Goal: Information Seeking & Learning: Learn about a topic

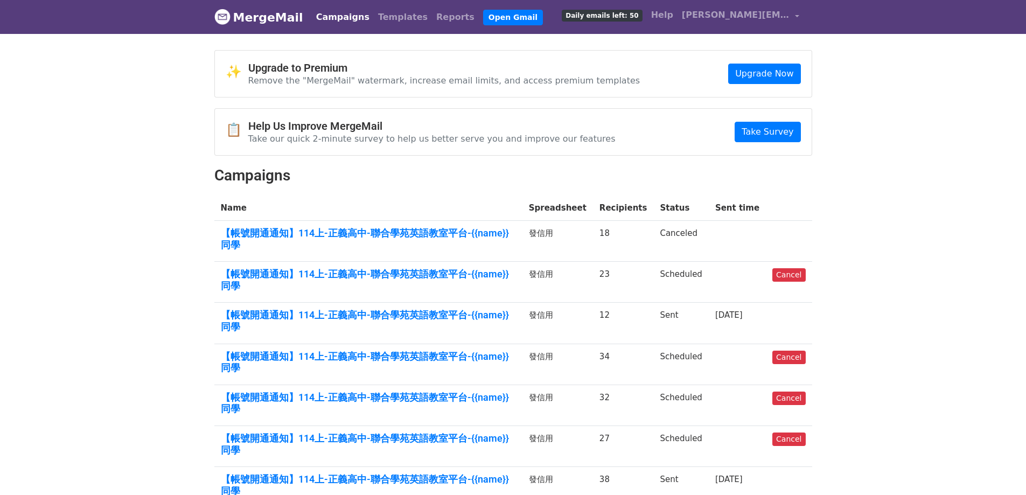
scroll to position [135, 0]
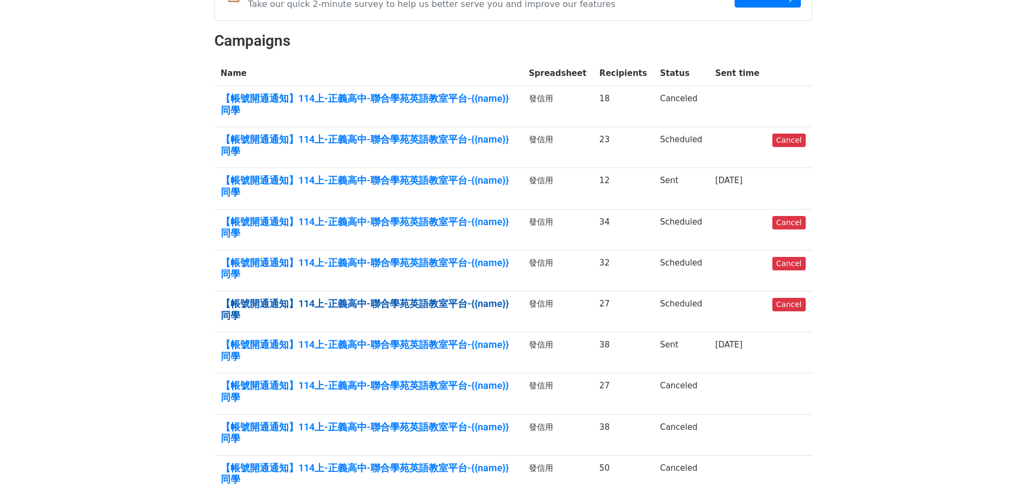
click at [405, 298] on link "【帳號開通通知】114上-正義高中-聯合學苑英語教室平台-{{name}}同學" at bounding box center [368, 309] width 295 height 23
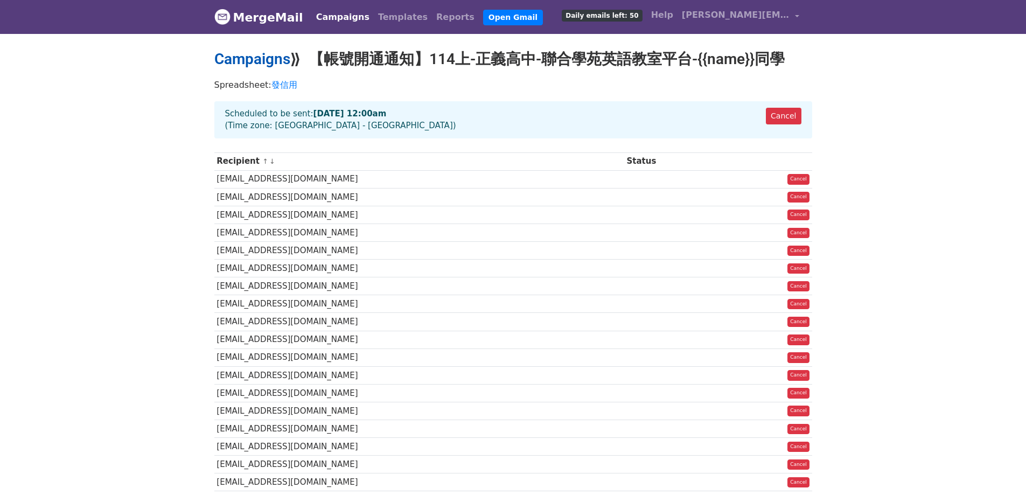
click at [237, 58] on link "Campaigns" at bounding box center [252, 59] width 76 height 18
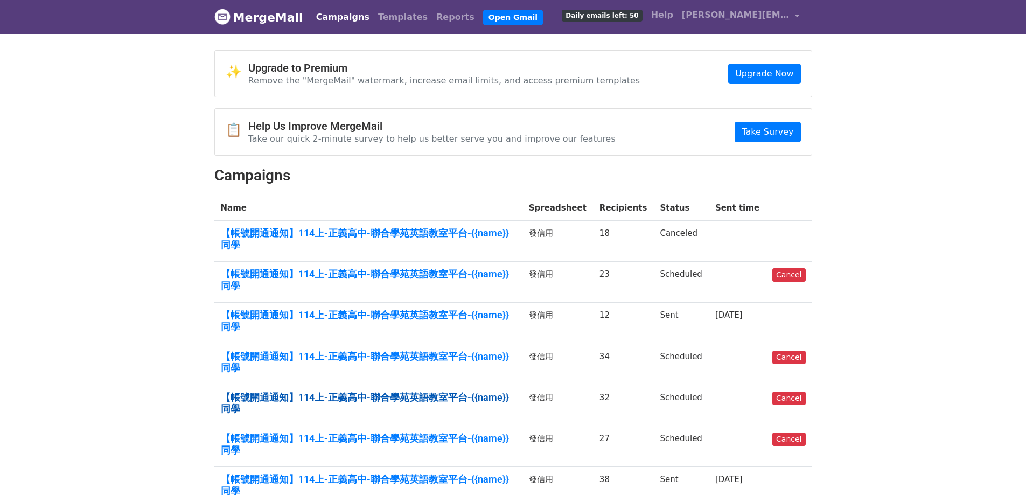
click at [429, 392] on link "【帳號開通通知】114上-正義高中-聯合學苑英語教室平台-{{name}}同學" at bounding box center [368, 403] width 295 height 23
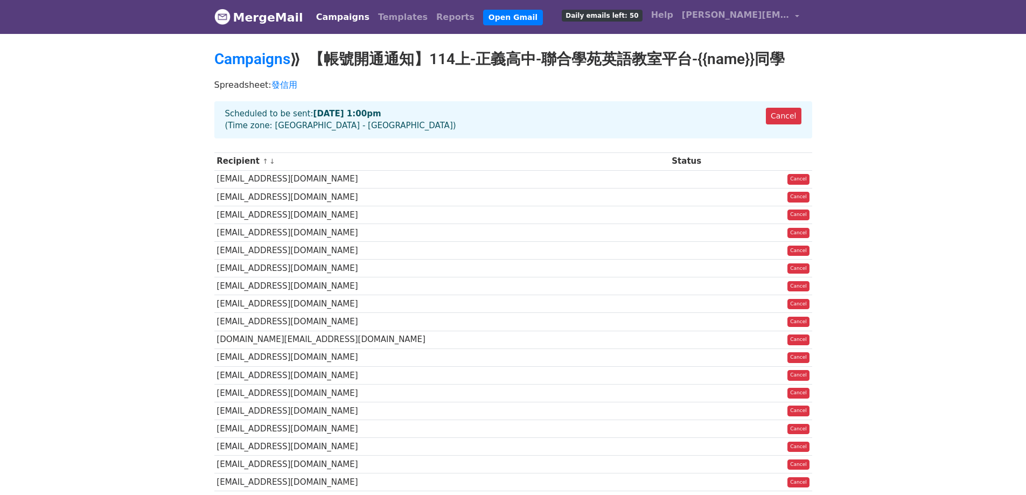
click at [250, 69] on div "Campaigns ⟫ 【帳號開通通知】114上-正義高中-聯合學苑英語教室平台-{{name}}同學" at bounding box center [513, 62] width 614 height 24
click at [256, 62] on link "Campaigns" at bounding box center [252, 59] width 76 height 18
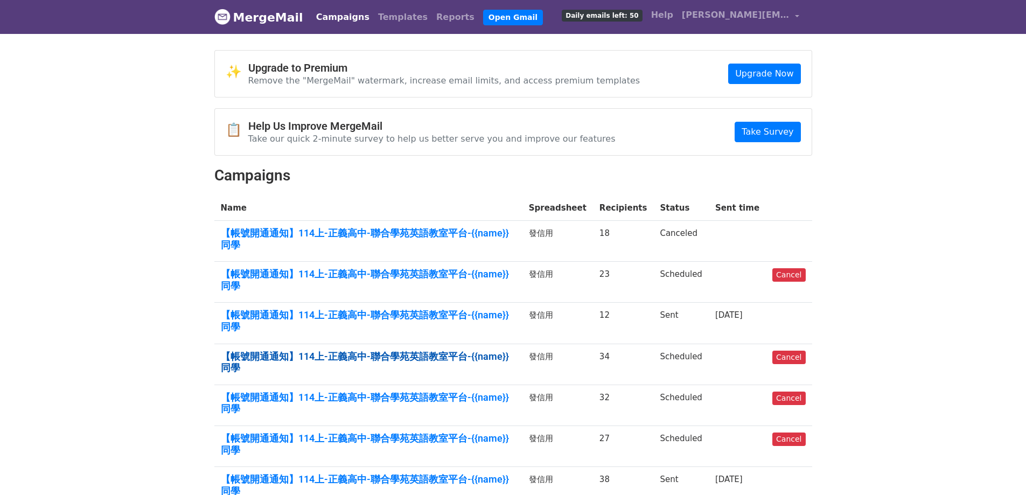
click at [466, 351] on link "【帳號開通通知】114上-正義高中-聯合學苑英語教室平台-{{name}}同學" at bounding box center [368, 362] width 295 height 23
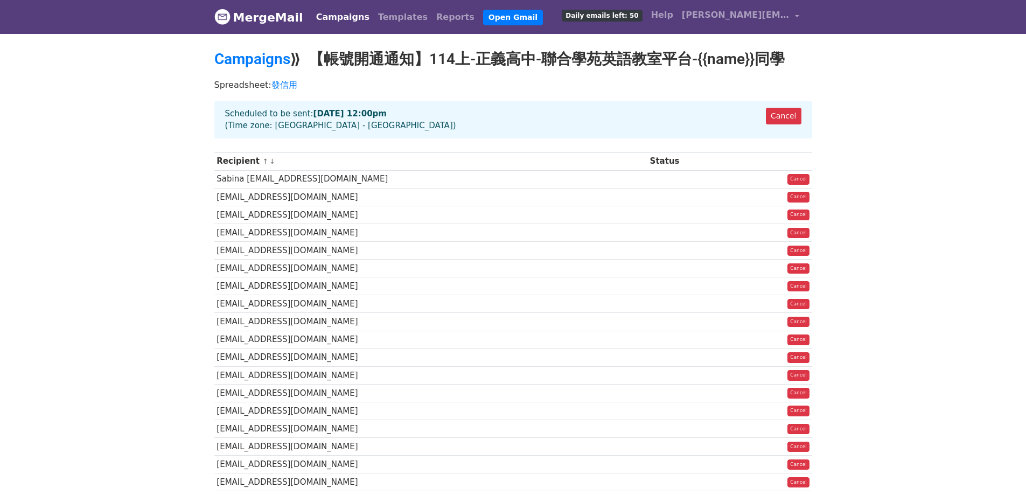
click at [231, 44] on body "MergeMail Campaigns Templates Reports Open Gmail Daily emails left: 50 Help jul…" at bounding box center [513, 414] width 1026 height 828
click at [232, 58] on link "Campaigns" at bounding box center [252, 59] width 76 height 18
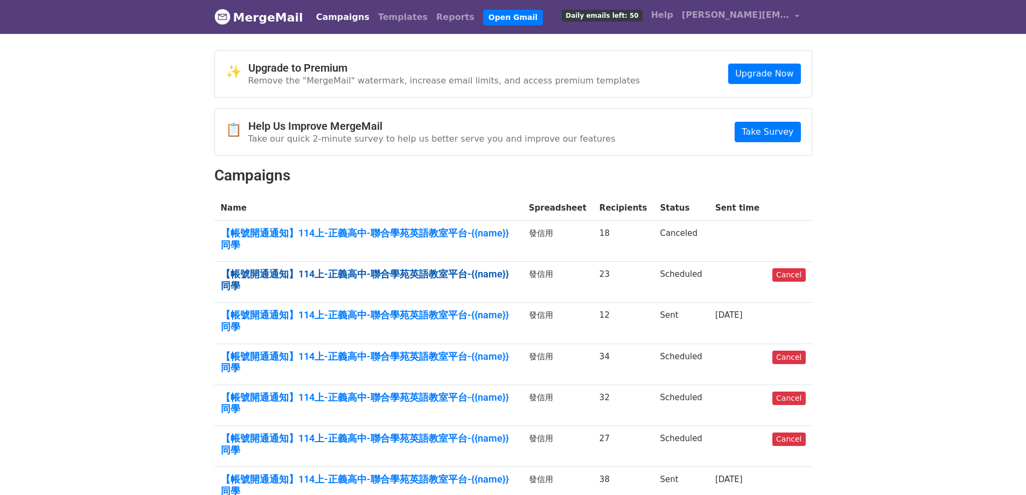
click at [456, 268] on link "【帳號開通通知】114上-正義高中-聯合學苑英語教室平台-{{name}}同學" at bounding box center [368, 279] width 295 height 23
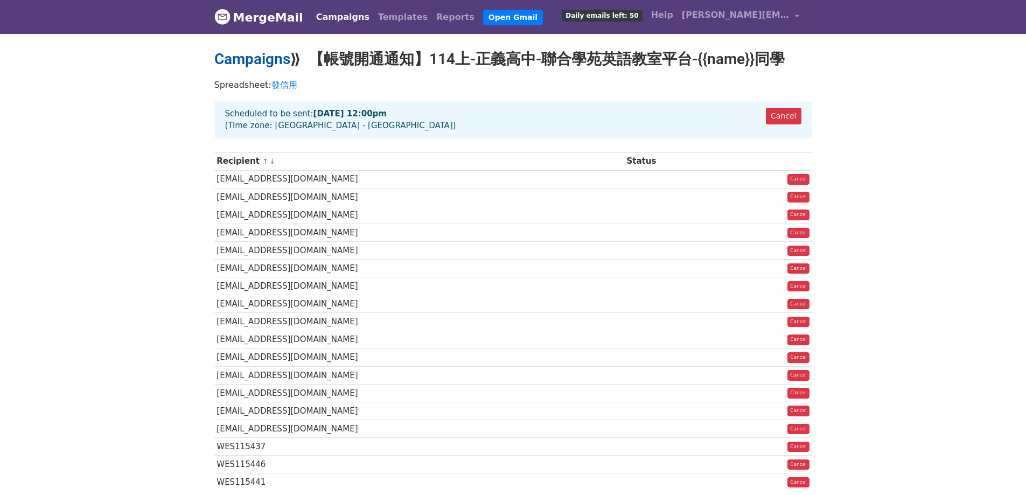
click at [242, 56] on link "Campaigns" at bounding box center [252, 59] width 76 height 18
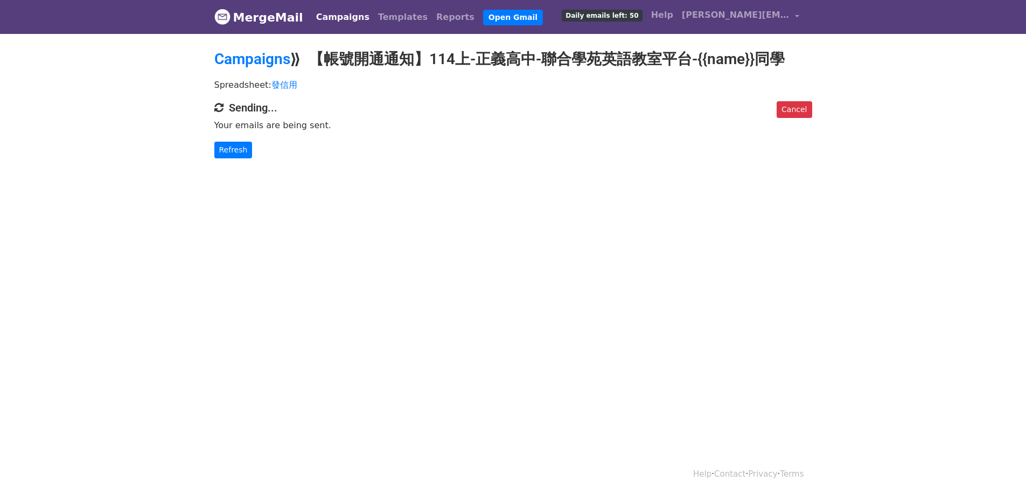
click at [262, 16] on link "MergeMail" at bounding box center [258, 17] width 89 height 23
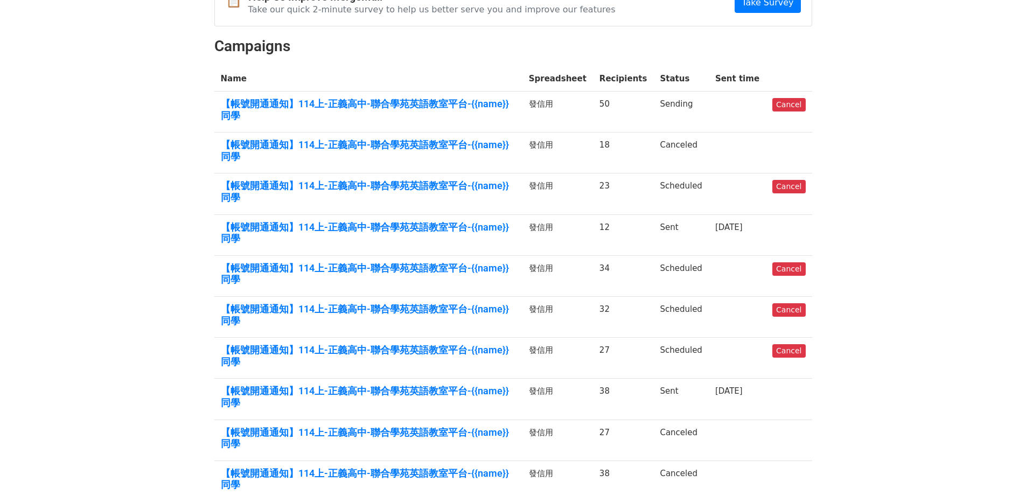
scroll to position [135, 0]
